Goal: Check status: Check status

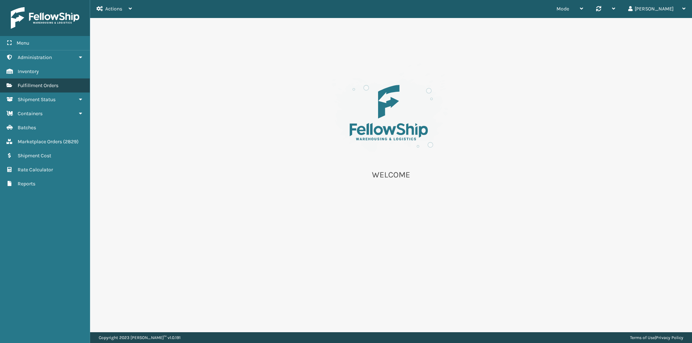
click at [55, 86] on span "Fulfillment Orders" at bounding box center [38, 86] width 41 height 6
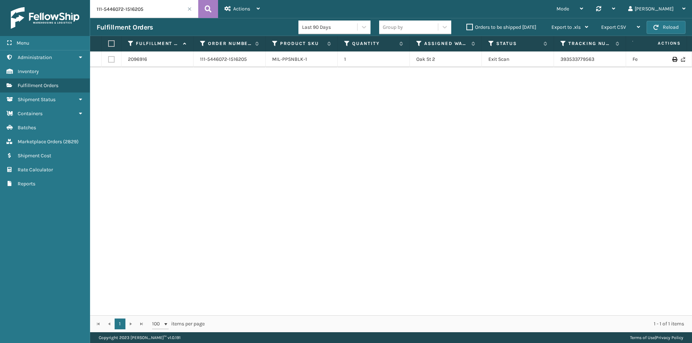
click at [162, 9] on input "111-5446072-1516205" at bounding box center [144, 9] width 108 height 18
paste input "2-8048833-6443464"
click at [208, 8] on icon at bounding box center [208, 9] width 7 height 11
click at [209, 15] on button at bounding box center [208, 9] width 20 height 18
drag, startPoint x: 615, startPoint y: 59, endPoint x: 551, endPoint y: 59, distance: 63.8
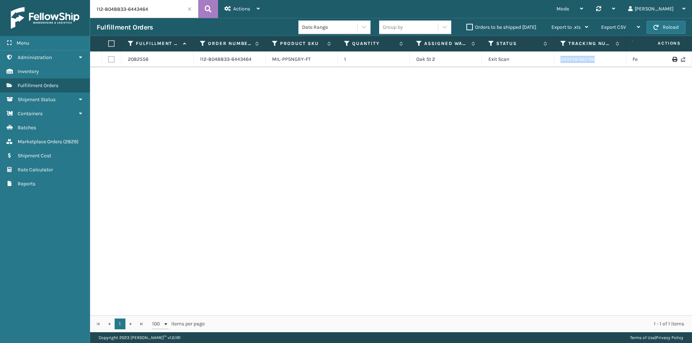
click at [551, 59] on tr "2082556 112-8048833-6443464 MIL-PPSNGRY-FT [STREET_ADDRESS] Exit Scan 393258382…" at bounding box center [493, 60] width 806 height 16
copy tr "393258382196"
click at [137, 9] on input "112-8048833-6443464" at bounding box center [144, 9] width 108 height 18
click at [137, 10] on input "112-8048833-6443464" at bounding box center [144, 9] width 108 height 18
paste input "3-1255593-1901812"
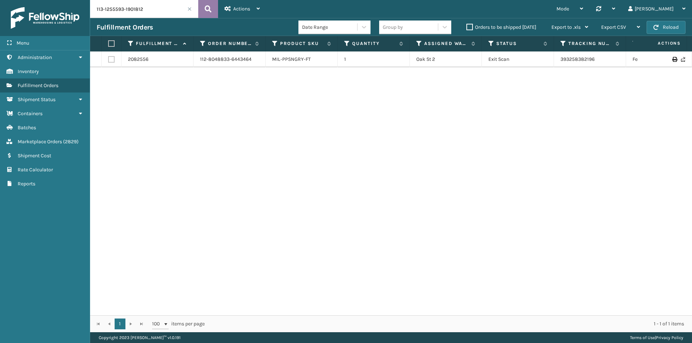
click at [214, 10] on button at bounding box center [208, 9] width 20 height 18
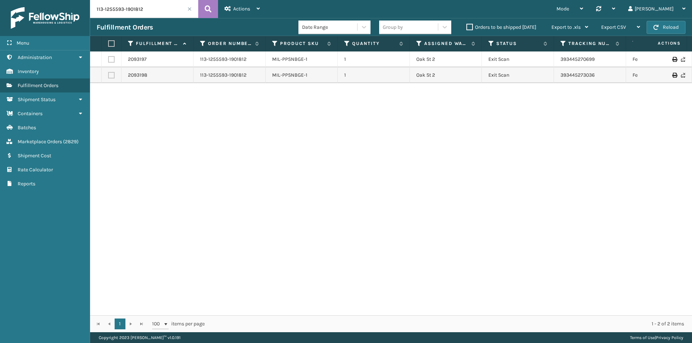
click at [173, 13] on input "113-1255593-1901812" at bounding box center [144, 9] width 108 height 18
click at [201, 9] on button at bounding box center [208, 9] width 20 height 18
drag, startPoint x: 598, startPoint y: 63, endPoint x: 545, endPoint y: 59, distance: 53.9
click at [550, 59] on tr "2093197 113-1255593-1901812 MIL-PPSNBGE-1 [STREET_ADDRESS] 2 Exit Scan 39344527…" at bounding box center [493, 60] width 806 height 16
copy tr "393445270699"
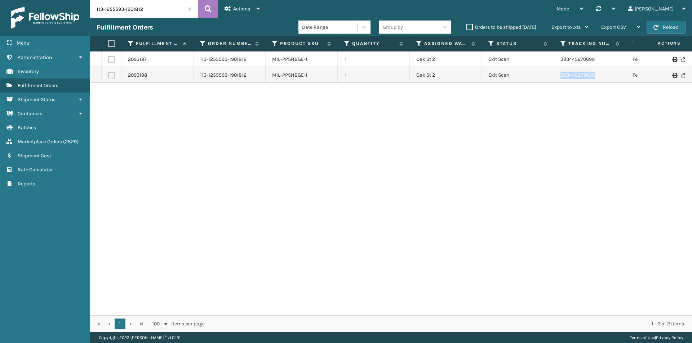
drag, startPoint x: 600, startPoint y: 77, endPoint x: 541, endPoint y: 78, distance: 58.7
click at [541, 78] on tr "2093198 113-1255593-1901812 MIL-PPSNBGE-1 [STREET_ADDRESS] 2 Exit Scan 39344527…" at bounding box center [493, 75] width 806 height 16
copy tr "393445273036"
click at [173, 11] on input "113-1255593-1901812" at bounding box center [144, 9] width 108 height 18
paste input "2-3565237-2688230"
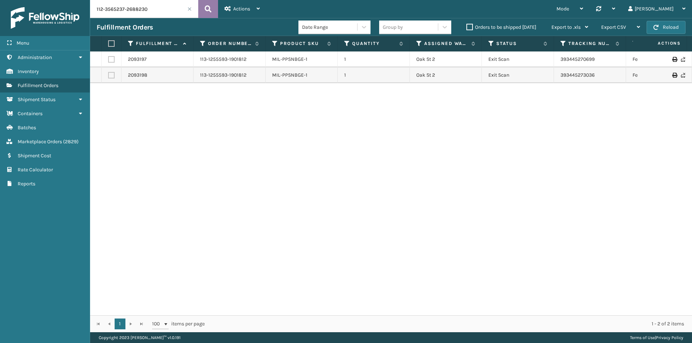
click at [210, 9] on icon at bounding box center [208, 9] width 7 height 11
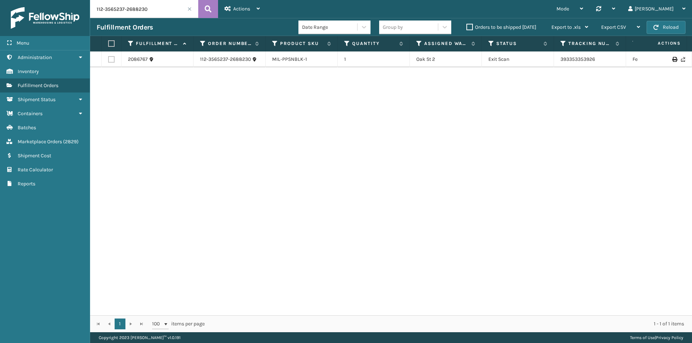
click at [161, 8] on input "112-3565237-2688230" at bounding box center [144, 9] width 108 height 18
click at [209, 8] on icon at bounding box center [208, 9] width 7 height 11
drag, startPoint x: 601, startPoint y: 61, endPoint x: 557, endPoint y: 61, distance: 43.2
click at [557, 61] on td "393353353926" at bounding box center [590, 60] width 72 height 16
copy link "393353353926"
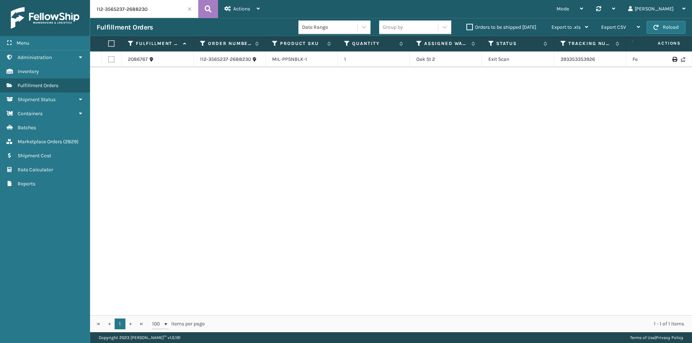
click at [138, 9] on input "112-3565237-2688230" at bounding box center [144, 9] width 108 height 18
drag, startPoint x: 612, startPoint y: 63, endPoint x: 560, endPoint y: 63, distance: 51.9
click at [560, 63] on td "393353353926" at bounding box center [590, 60] width 72 height 16
copy link "393353353926"
click at [145, 9] on input "112-3565237-2688230" at bounding box center [144, 9] width 108 height 18
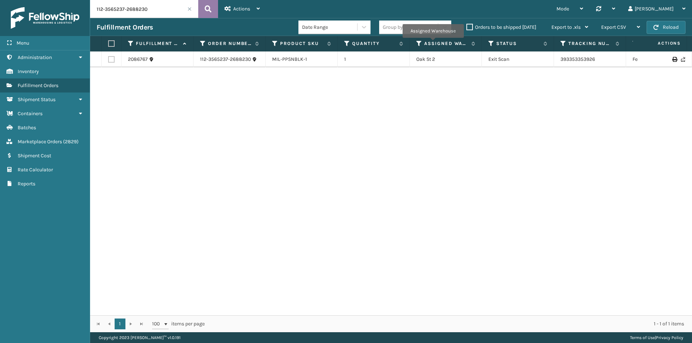
paste input "3-2536621-0114627"
click at [209, 10] on icon at bounding box center [208, 9] width 7 height 11
drag, startPoint x: 590, startPoint y: 60, endPoint x: 561, endPoint y: 61, distance: 28.8
click at [561, 61] on td "393422316580" at bounding box center [590, 60] width 72 height 16
copy link "393422316580"
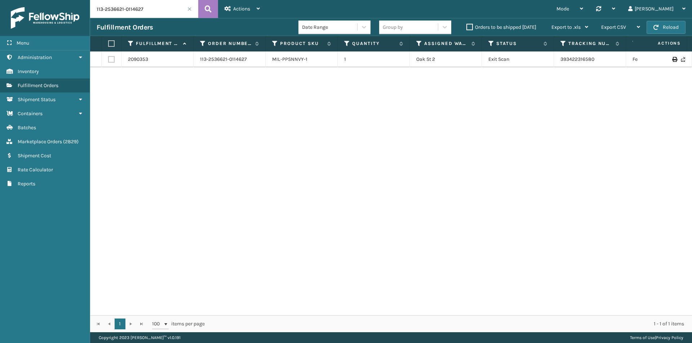
click at [161, 9] on input "113-2536621-0114627" at bounding box center [144, 9] width 108 height 18
paste input "112-7253669-8898641"
paste input "text"
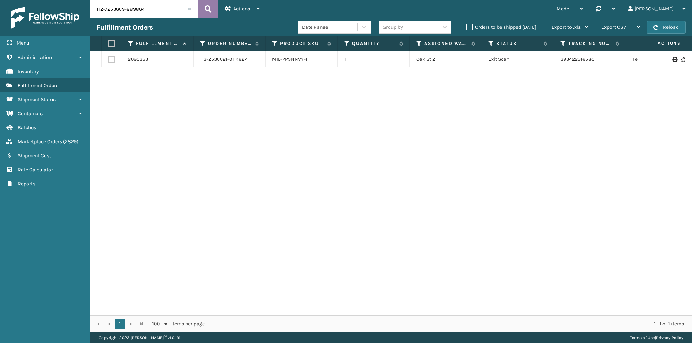
click at [200, 8] on button at bounding box center [208, 9] width 20 height 18
drag, startPoint x: 641, startPoint y: 63, endPoint x: 551, endPoint y: 63, distance: 89.7
click at [551, 63] on tr "2089364 112-7253669-8898641 MIL-PPSNBGE-1 [STREET_ADDRESS] Exit Scan 3934117342…" at bounding box center [493, 60] width 806 height 16
click at [137, 10] on input "112-7253669-8898641" at bounding box center [144, 9] width 108 height 18
paste input "text"
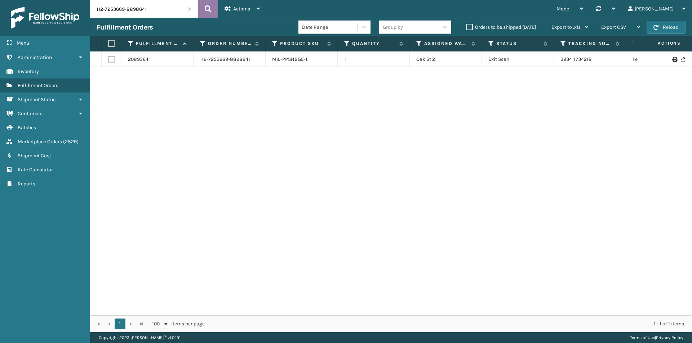
click at [205, 7] on icon at bounding box center [208, 9] width 7 height 11
type input "112-7253669-8898641"
drag, startPoint x: 612, startPoint y: 66, endPoint x: 561, endPoint y: 66, distance: 51.5
click at [561, 66] on div "2089364 112-7253669-8898641 MIL-PPSNBGE-1 [STREET_ADDRESS] Exit Scan 3934117342…" at bounding box center [391, 184] width 602 height 264
copy table "2089364 112-7253669-8898641 MIL-PPSNBGE-1 1 Oak St 2 Exit Scan"
